Goal: Task Accomplishment & Management: Complete application form

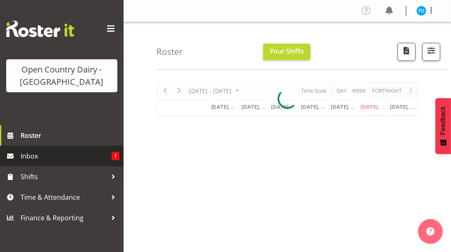
click at [38, 155] on span "Inbox" at bounding box center [66, 156] width 91 height 12
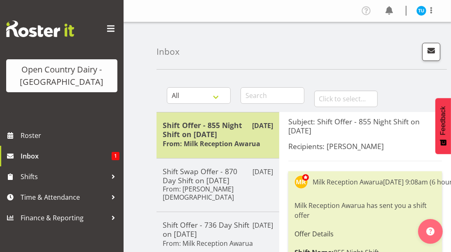
click at [235, 126] on h5 "Shift Offer - 855 Night Shift on [DATE]" at bounding box center [218, 130] width 110 height 18
click at [224, 138] on div "Shift Offer - 855 Night Shift on [DATE] From: Milk Reception Awarua" at bounding box center [218, 135] width 110 height 29
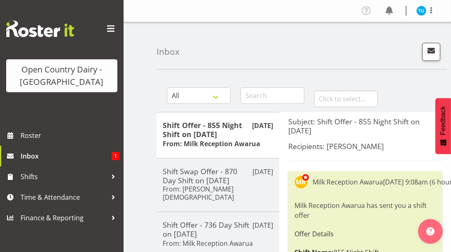
click at [356, 178] on div "Milk Reception Awarua" at bounding box center [348, 182] width 70 height 10
click at [336, 123] on h5 "Subject: Shift Offer - 855 Night Shift on 27/09/25" at bounding box center [366, 126] width 154 height 18
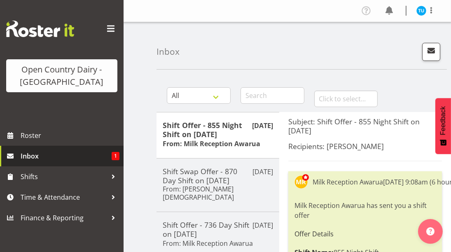
click at [114, 156] on span "1" at bounding box center [116, 156] width 8 height 8
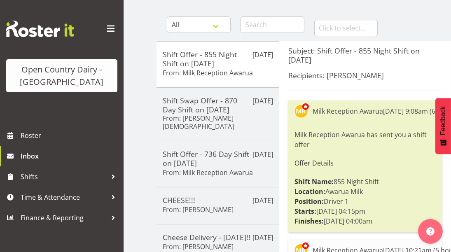
scroll to position [165, 0]
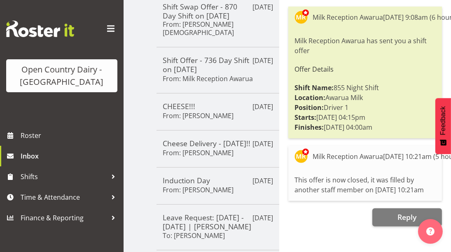
click at [334, 161] on div "Milk Reception Awarua" at bounding box center [348, 157] width 70 height 10
click at [331, 187] on div "This offer is now closed, it was filled by another staff member on [DATE] 10:21…" at bounding box center [365, 185] width 141 height 24
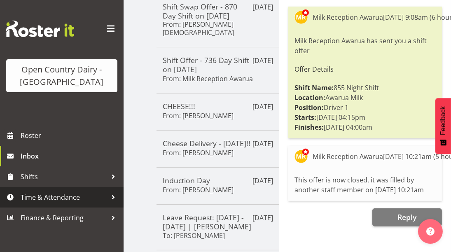
click at [35, 195] on span "Time & Attendance" at bounding box center [64, 197] width 87 height 12
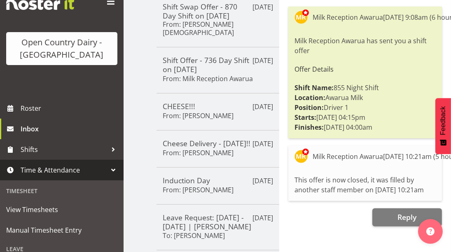
scroll to position [82, 0]
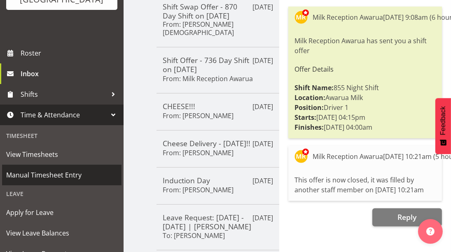
click at [47, 176] on span "Manual Timesheet Entry" at bounding box center [61, 175] width 111 height 12
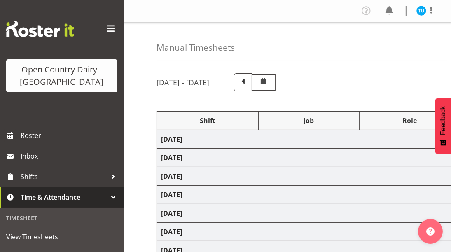
select select "59704"
select select "82156"
select select "81164"
select select "82156"
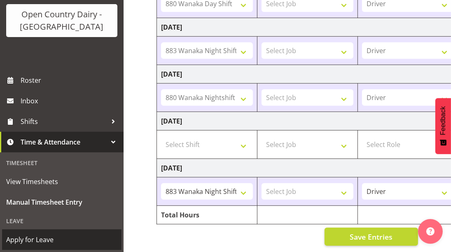
scroll to position [66, 0]
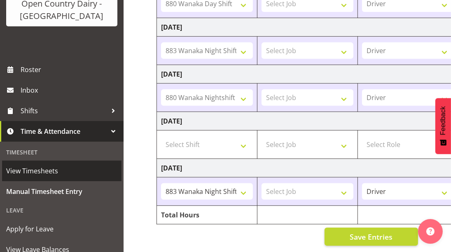
click at [47, 172] on span "View Timesheets" at bounding box center [61, 171] width 111 height 12
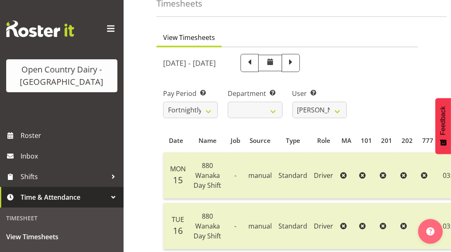
scroll to position [41, 0]
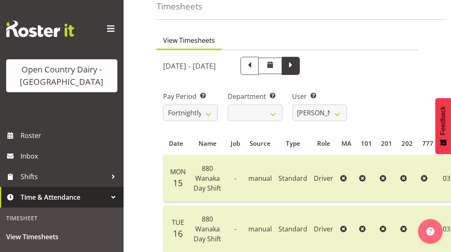
click at [296, 65] on span at bounding box center [291, 65] width 11 height 11
select select
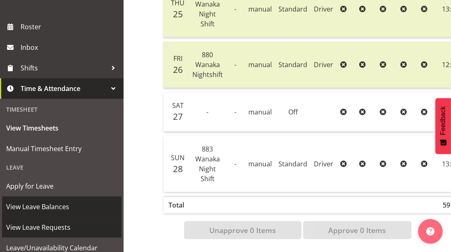
scroll to position [124, 0]
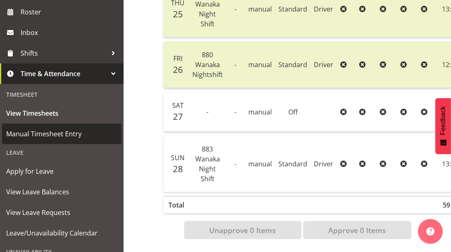
click at [66, 136] on span "Manual Timesheet Entry" at bounding box center [61, 134] width 111 height 12
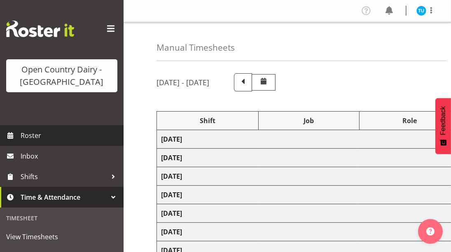
select select "59704"
select select "82156"
select select "81164"
select select "82156"
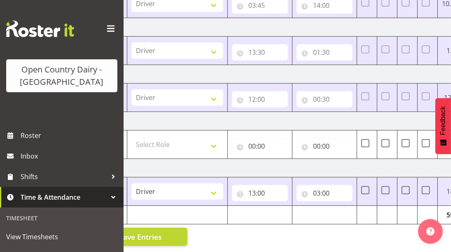
scroll to position [0, 247]
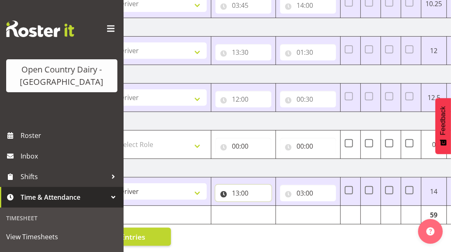
click at [246, 187] on input "13:00" at bounding box center [244, 193] width 56 height 16
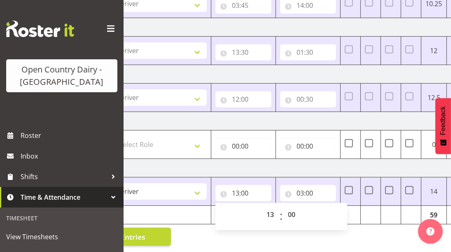
click at [343, 229] on div "Manual Timesheets [DATE] - [DATE] Shift Job Role Start Time End Time 101 201 20…" at bounding box center [288, 10] width 328 height 483
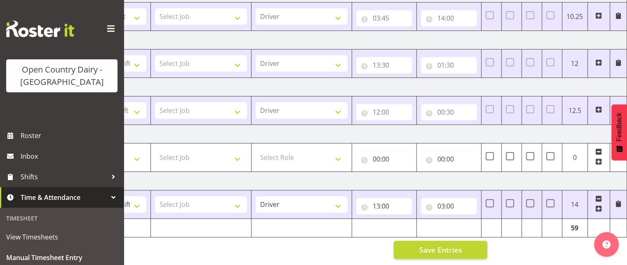
scroll to position [245, 0]
click at [451, 199] on span at bounding box center [530, 203] width 8 height 8
click at [451, 201] on input "checkbox" at bounding box center [528, 203] width 5 height 5
checkbox input "true"
click at [451, 241] on div "Manual Timesheets [DATE] - [DATE] Shift Job Role Start Time End Time 101 201 20…" at bounding box center [375, 23] width 503 height 483
